Goal: Transaction & Acquisition: Purchase product/service

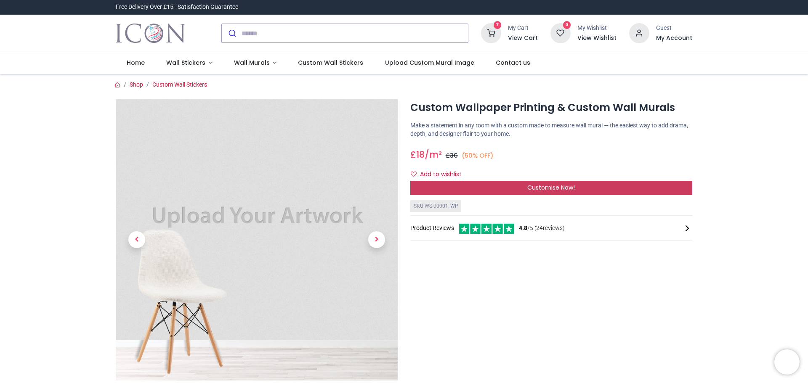
click at [573, 191] on span "Customise Now!" at bounding box center [551, 187] width 48 height 8
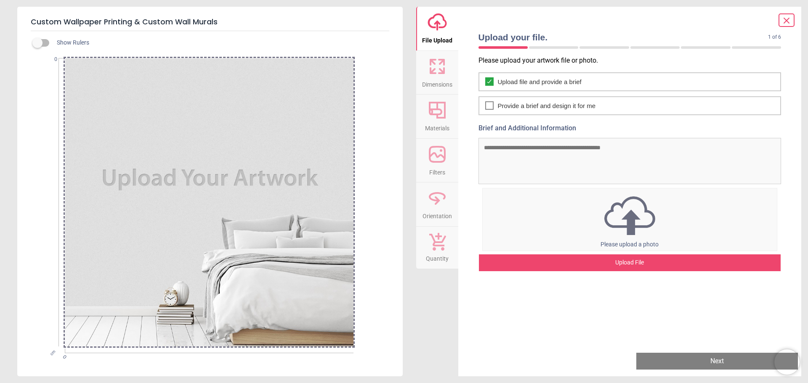
click at [452, 74] on button "Dimensions" at bounding box center [437, 73] width 42 height 44
click at [623, 239] on div "0% Please upload a photo" at bounding box center [629, 219] width 295 height 63
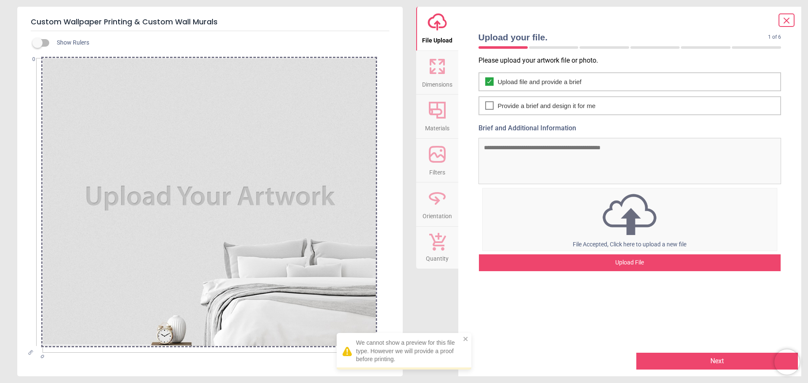
click at [432, 66] on icon at bounding box center [437, 66] width 20 height 20
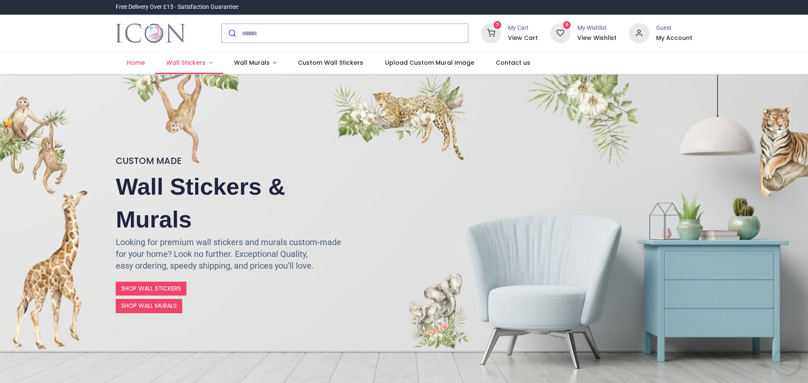
click at [187, 65] on span "Wall Stickers" at bounding box center [185, 62] width 39 height 8
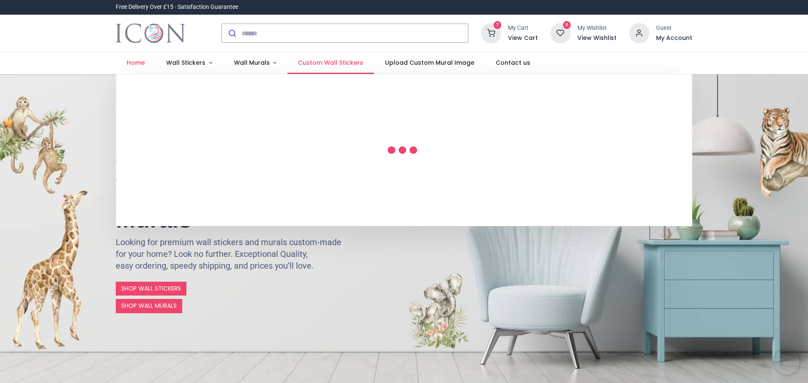
click at [335, 66] on span "Custom Wall Stickers" at bounding box center [330, 62] width 65 height 8
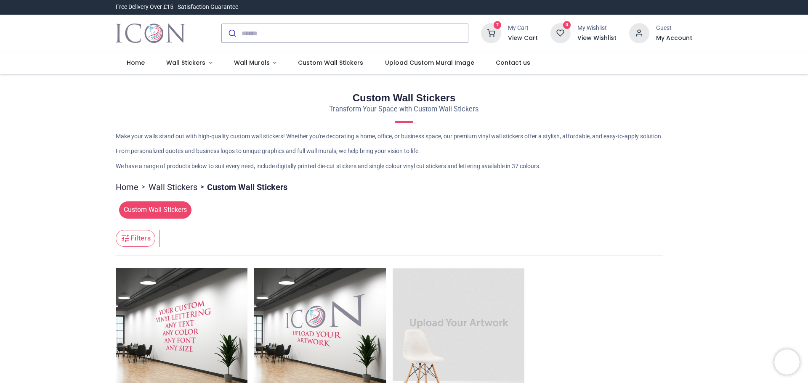
scroll to position [84, 0]
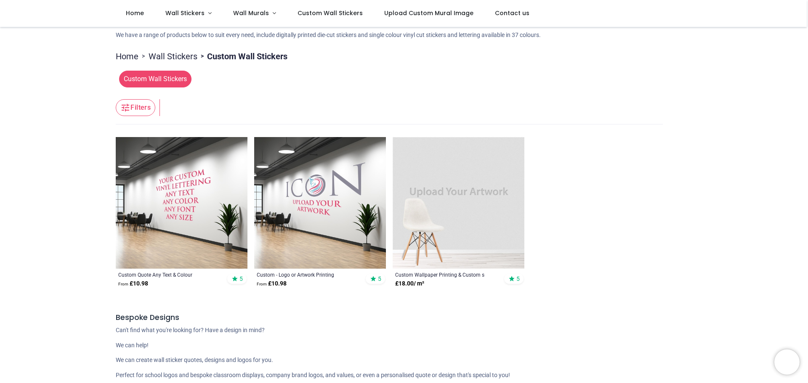
click at [255, 215] on img at bounding box center [320, 203] width 132 height 132
click at [296, 205] on img at bounding box center [320, 203] width 132 height 132
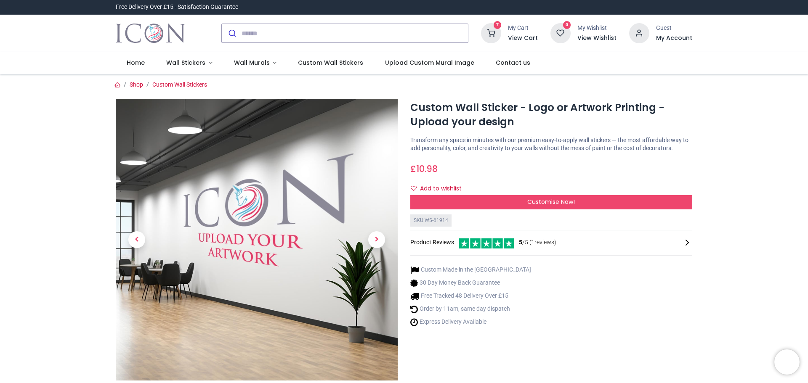
drag, startPoint x: 555, startPoint y: 357, endPoint x: 595, endPoint y: 360, distance: 40.5
click at [555, 357] on div "Custom Wall Sticker - Logo or Artwork Printing - Upload your design https://www…" at bounding box center [551, 262] width 294 height 327
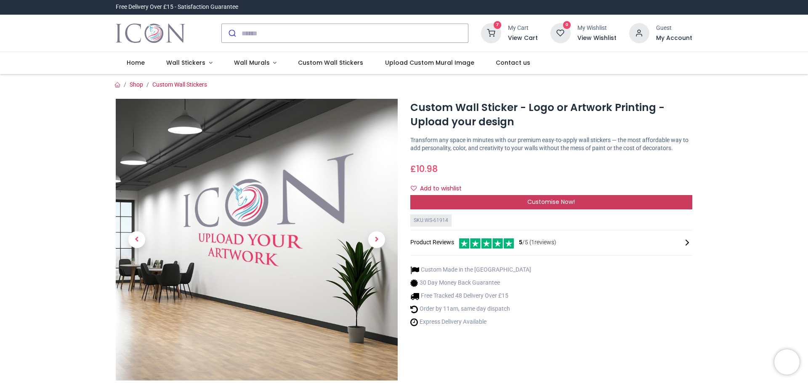
click at [512, 209] on div "Customise Now!" at bounding box center [551, 202] width 282 height 14
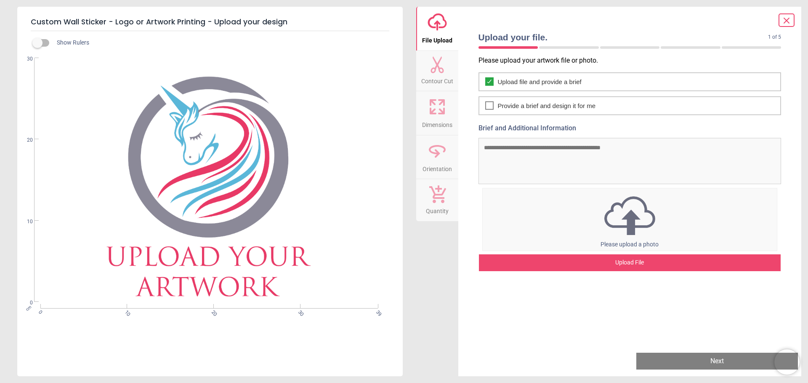
click at [574, 158] on textarea "Brief and Additional Information" at bounding box center [629, 161] width 303 height 46
click at [603, 222] on img at bounding box center [630, 216] width 294 height 44
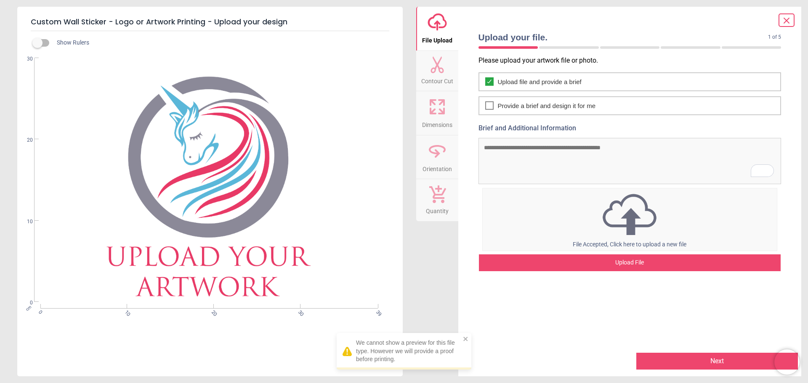
click at [542, 158] on textarea "Brief and Additional Information" at bounding box center [629, 161] width 303 height 46
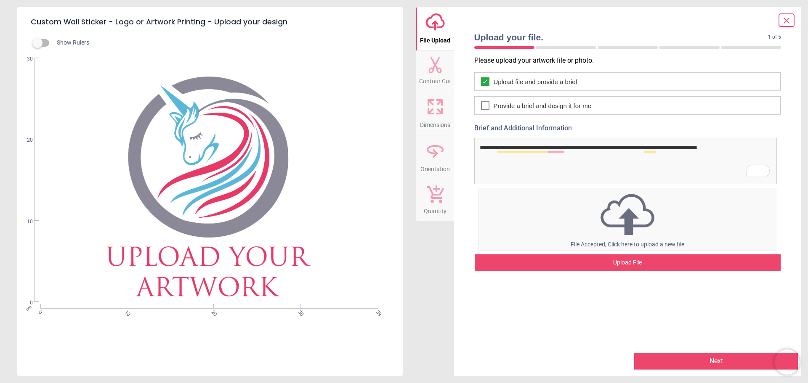
type textarea "**********"
click at [707, 361] on button "Next" at bounding box center [716, 361] width 164 height 17
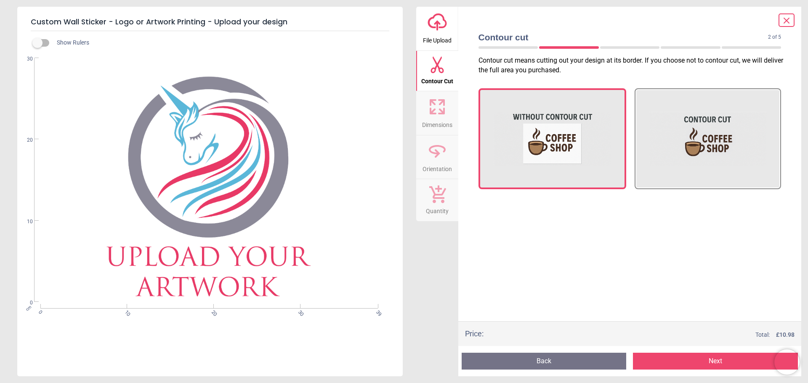
click at [672, 358] on button "Next" at bounding box center [715, 361] width 165 height 17
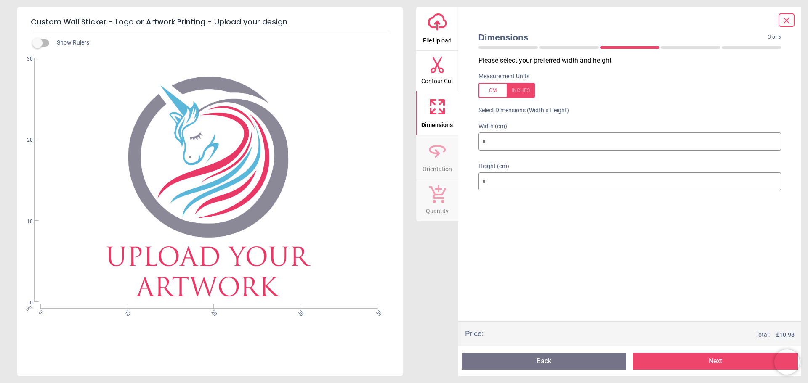
drag, startPoint x: 490, startPoint y: 143, endPoint x: 478, endPoint y: 143, distance: 11.8
click at [478, 143] on input "**" at bounding box center [629, 142] width 303 height 19
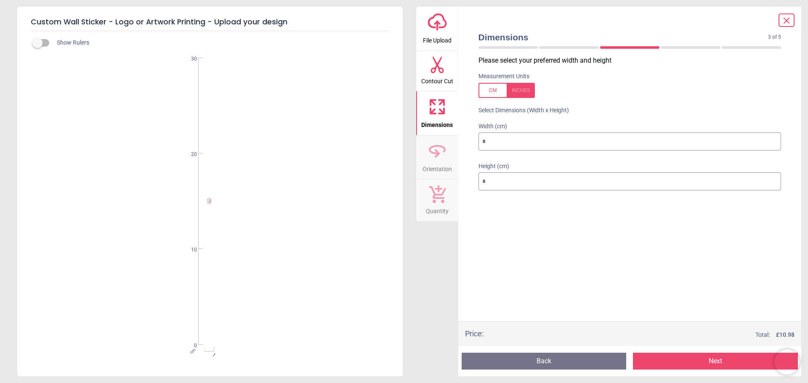
type input "**"
click at [510, 186] on input "**" at bounding box center [629, 181] width 303 height 19
drag, startPoint x: 477, startPoint y: 186, endPoint x: 485, endPoint y: 191, distance: 9.7
click at [477, 186] on div "Height (cm) **" at bounding box center [630, 177] width 316 height 40
type input "***"
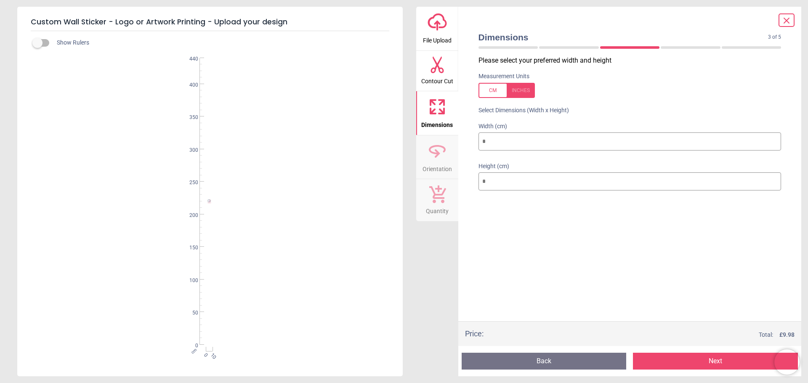
click at [541, 235] on div "Please select your preferred width and height Measurement Units Select Dimensio…" at bounding box center [630, 188] width 316 height 265
click at [551, 240] on div "Please select your preferred width and height Measurement Units Select Dimensio…" at bounding box center [630, 188] width 316 height 265
click at [637, 358] on button "Next" at bounding box center [715, 361] width 165 height 17
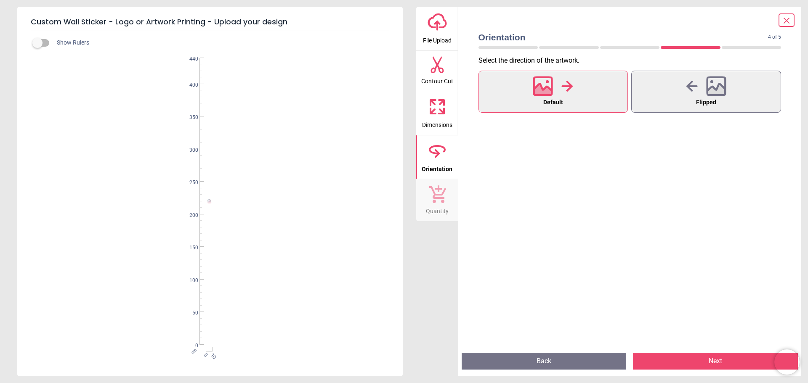
click at [639, 357] on button "Next" at bounding box center [715, 361] width 165 height 17
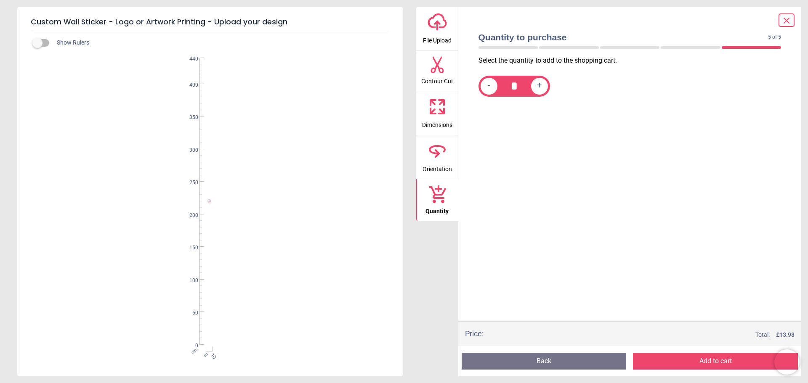
click at [539, 87] on span "+" at bounding box center [539, 86] width 5 height 11
click at [575, 172] on div "Select the quantity to add to the shopping cart. - * +" at bounding box center [630, 188] width 316 height 265
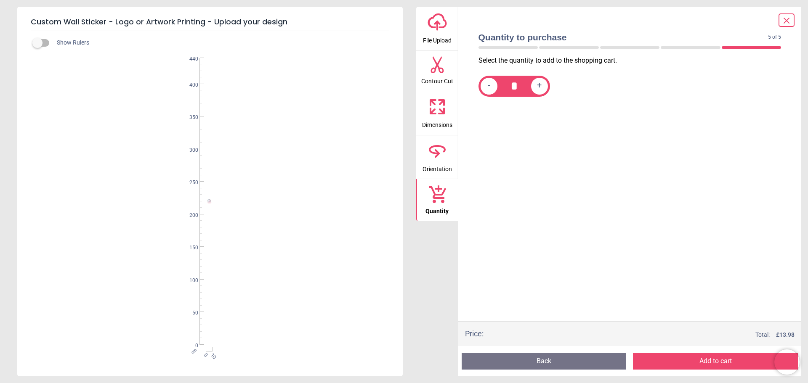
click at [541, 90] on span "+" at bounding box center [539, 86] width 5 height 11
type input "*"
click at [675, 366] on button "Add to cart" at bounding box center [715, 361] width 165 height 17
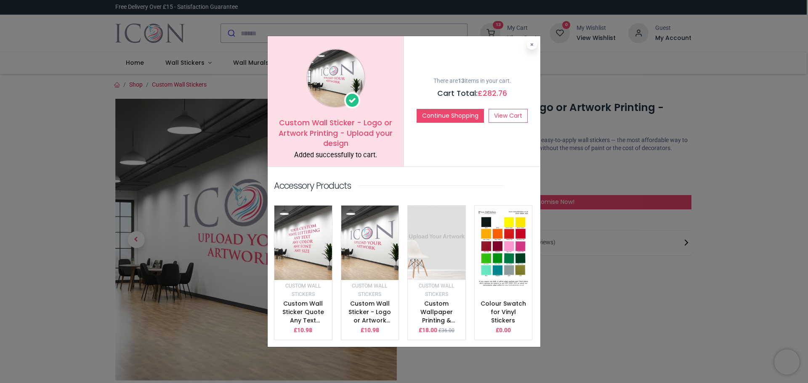
click at [746, 153] on div "Custom Wall Sticker - Logo or Artwork Printing - Upload your design Added succe…" at bounding box center [404, 191] width 808 height 383
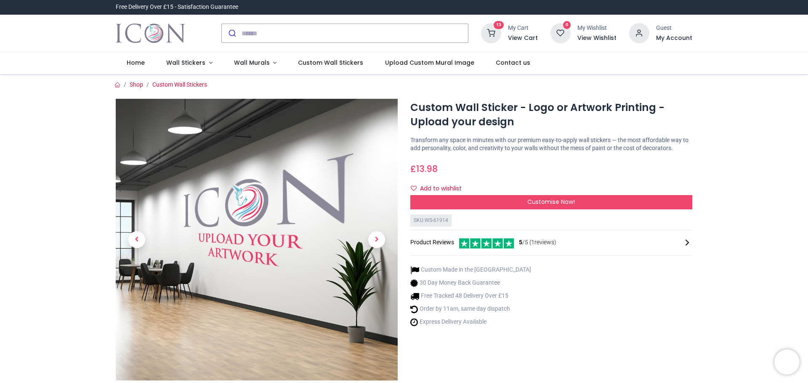
click at [497, 36] on icon at bounding box center [491, 33] width 20 height 20
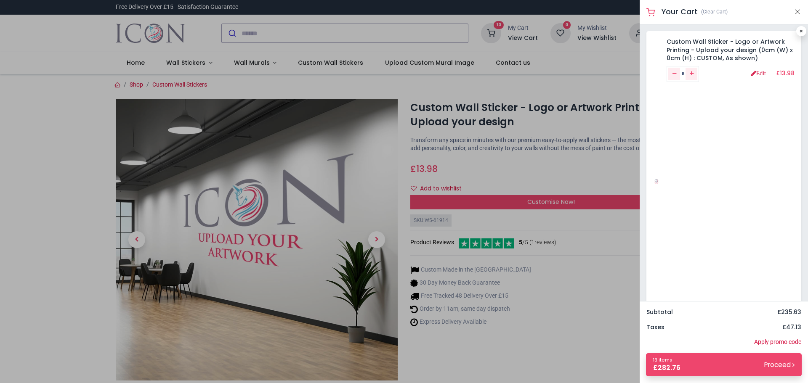
click at [522, 294] on div at bounding box center [404, 191] width 808 height 383
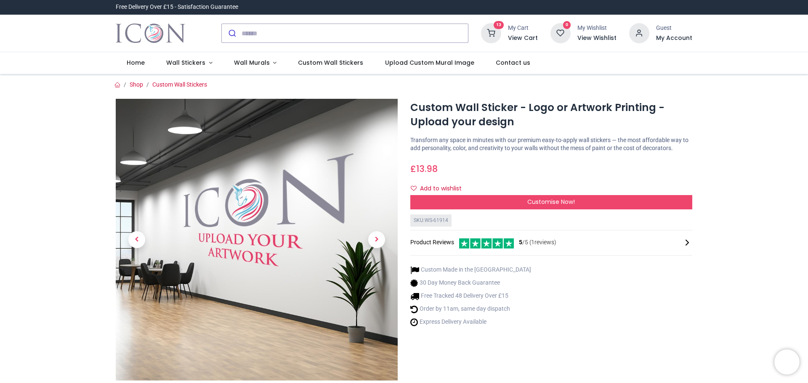
click at [495, 32] on icon at bounding box center [491, 33] width 20 height 20
